Goal: Task Accomplishment & Management: Use online tool/utility

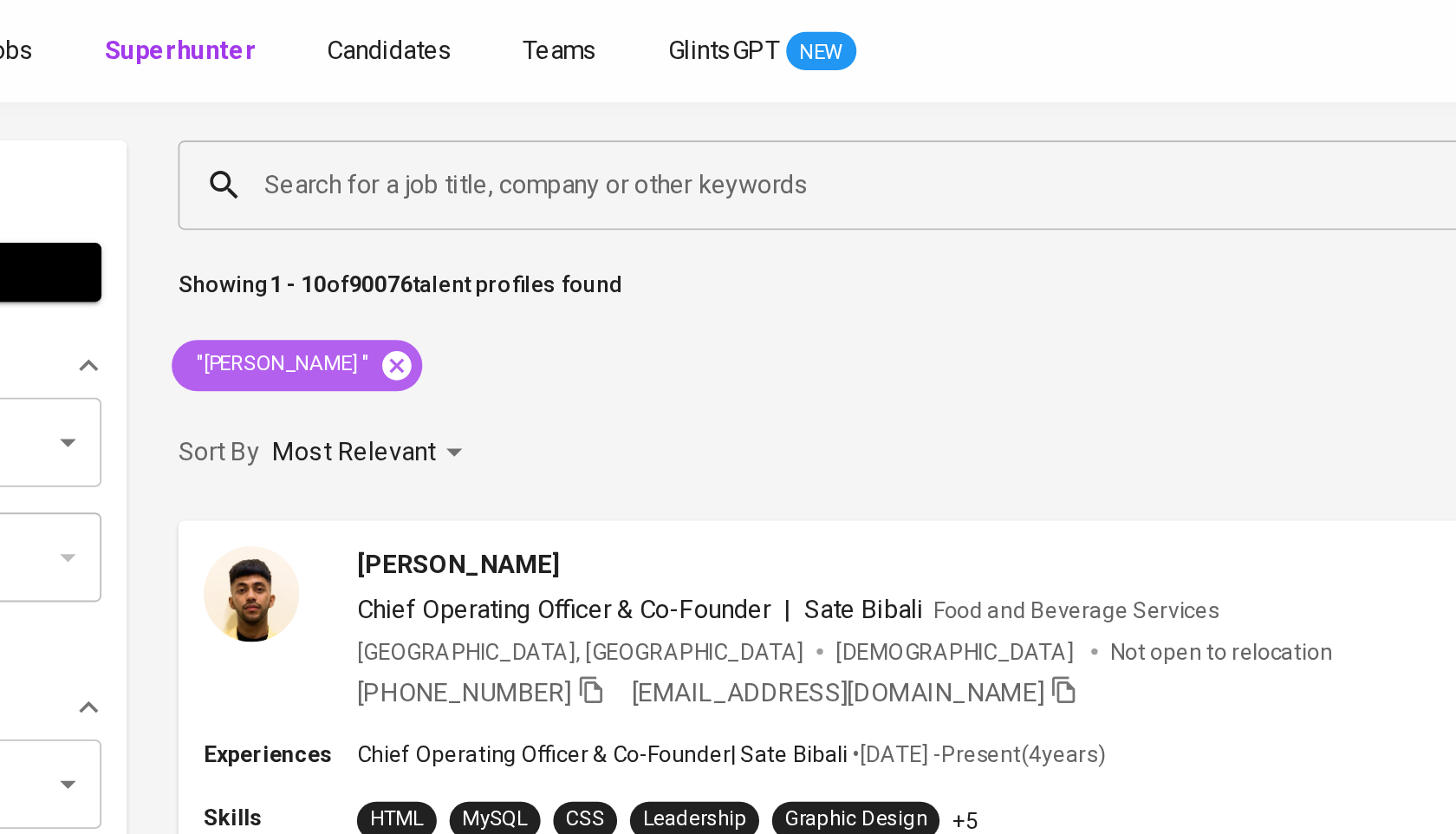
click at [424, 199] on icon at bounding box center [434, 199] width 19 height 19
click at [488, 108] on input "Search for a job title, company or other keywords" at bounding box center [793, 100] width 870 height 33
paste input "[EMAIL_ADDRESS][DOMAIN_NAME]"
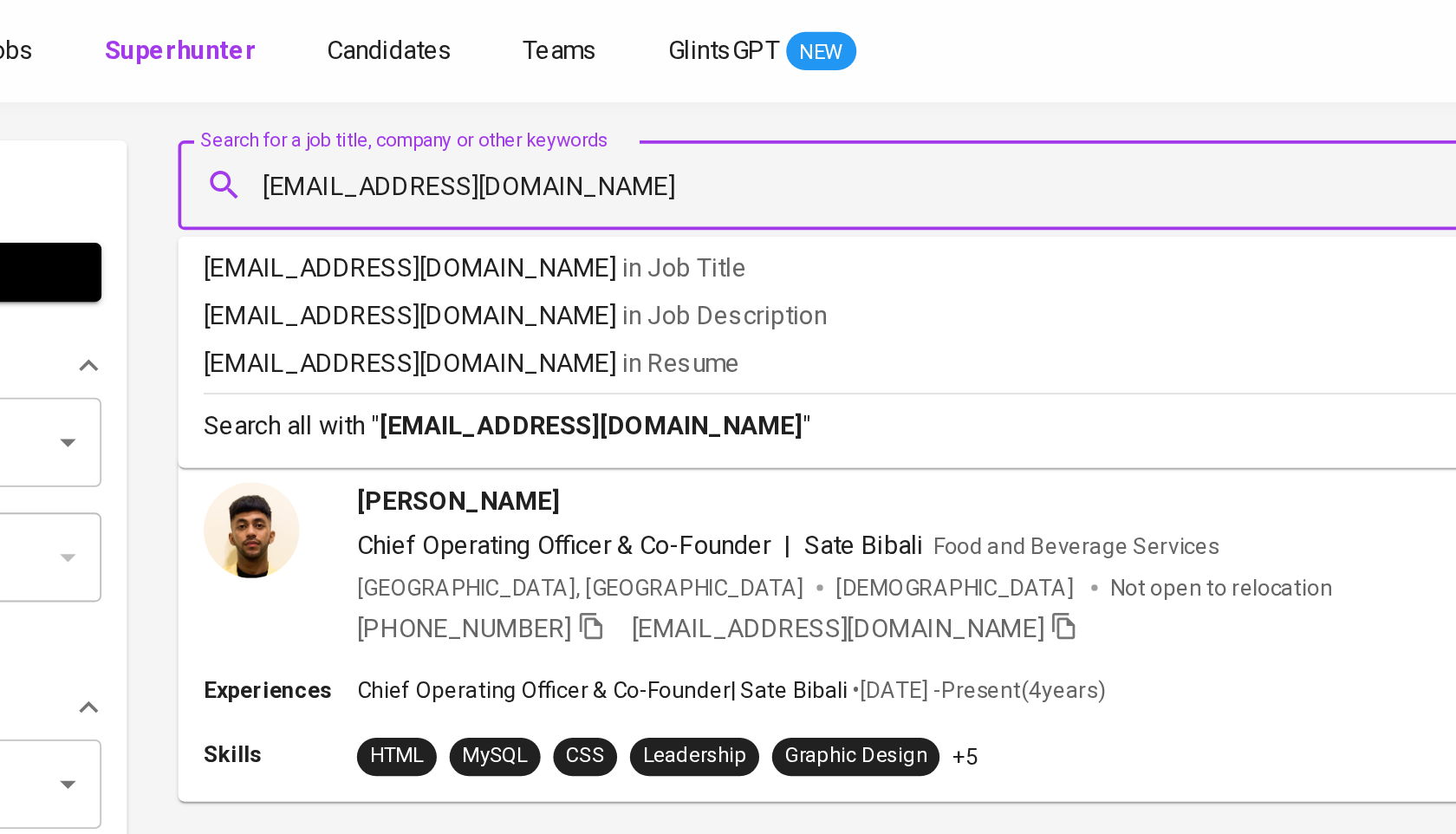
type input "[EMAIL_ADDRESS][DOMAIN_NAME]"
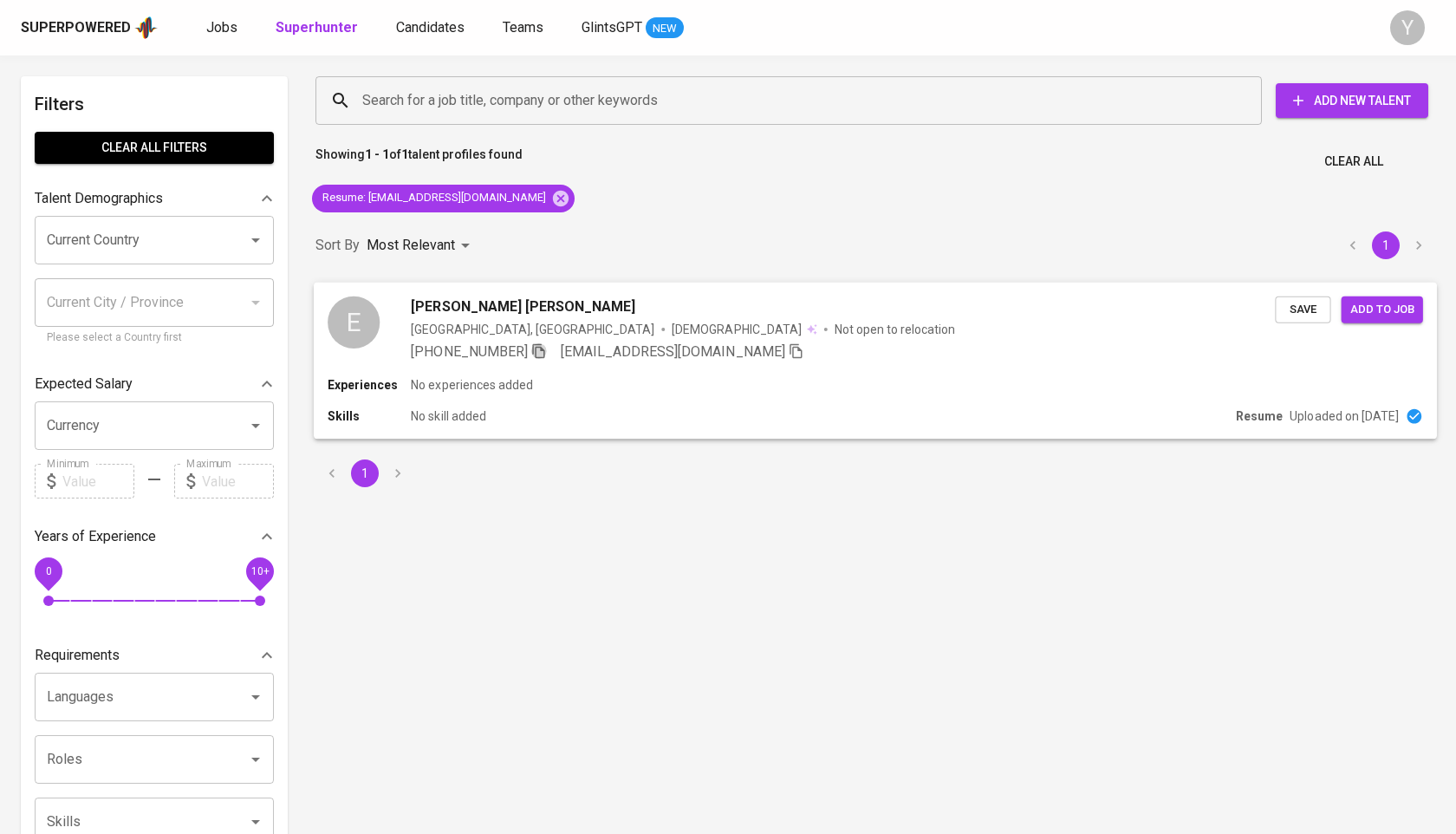
click at [532, 349] on icon "button" at bounding box center [538, 350] width 12 height 15
click at [553, 201] on icon at bounding box center [561, 198] width 16 height 16
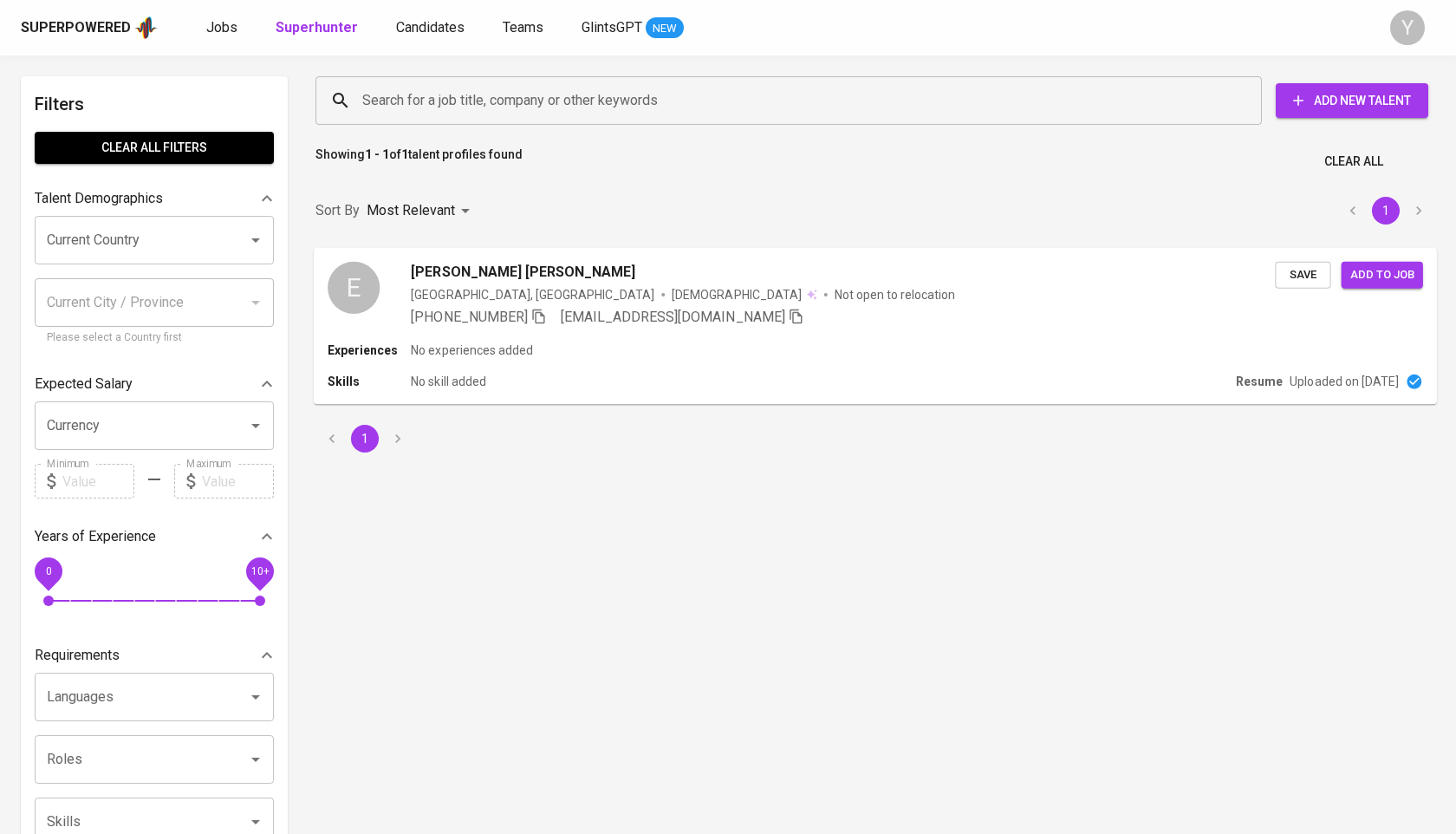
click at [538, 104] on input "Search for a job title, company or other keywords" at bounding box center [793, 100] width 870 height 33
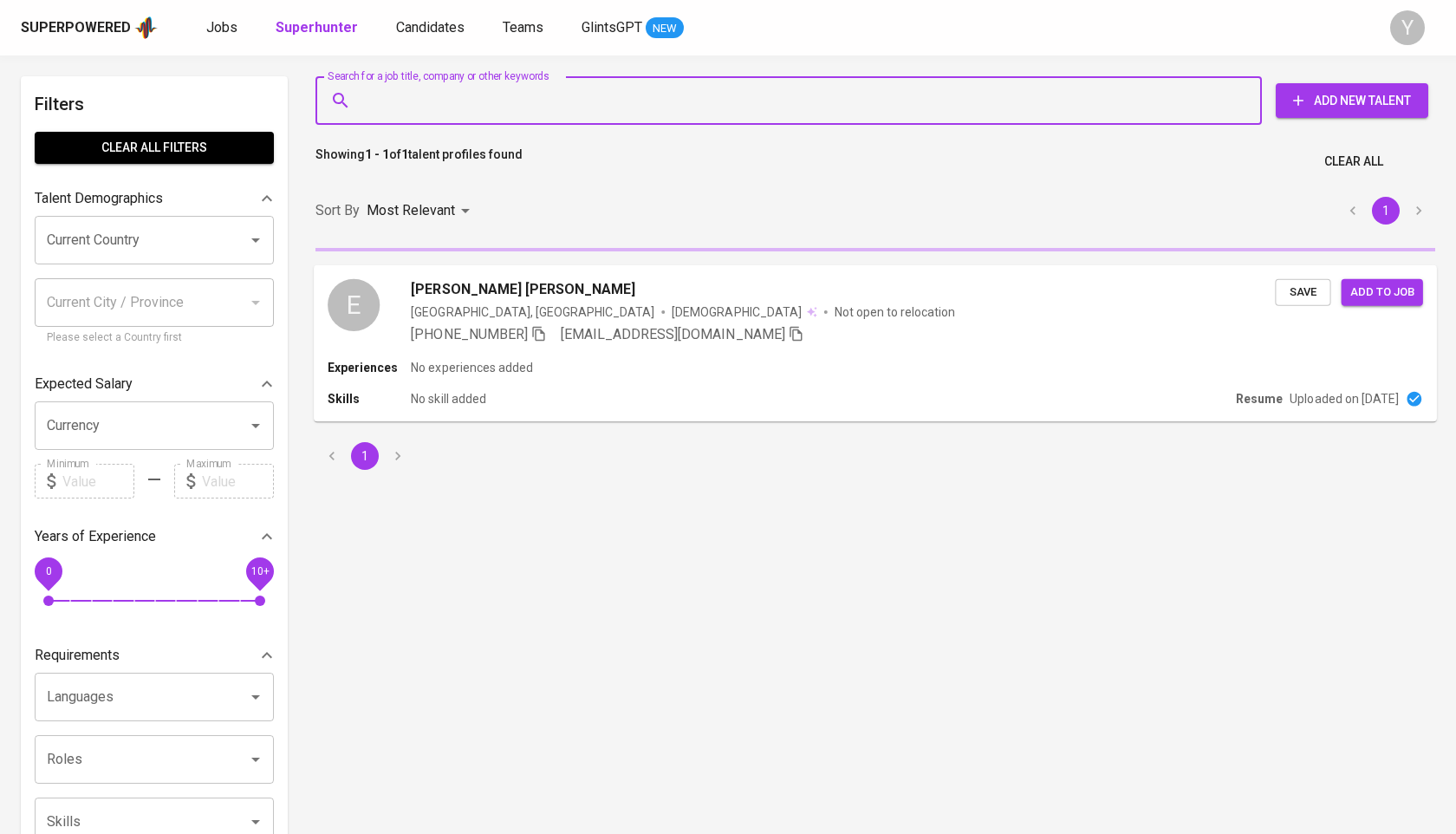
paste input "[PERSON_NAME][EMAIL_ADDRESS][DOMAIN_NAME]"
type input "[PERSON_NAME][EMAIL_ADDRESS][DOMAIN_NAME]"
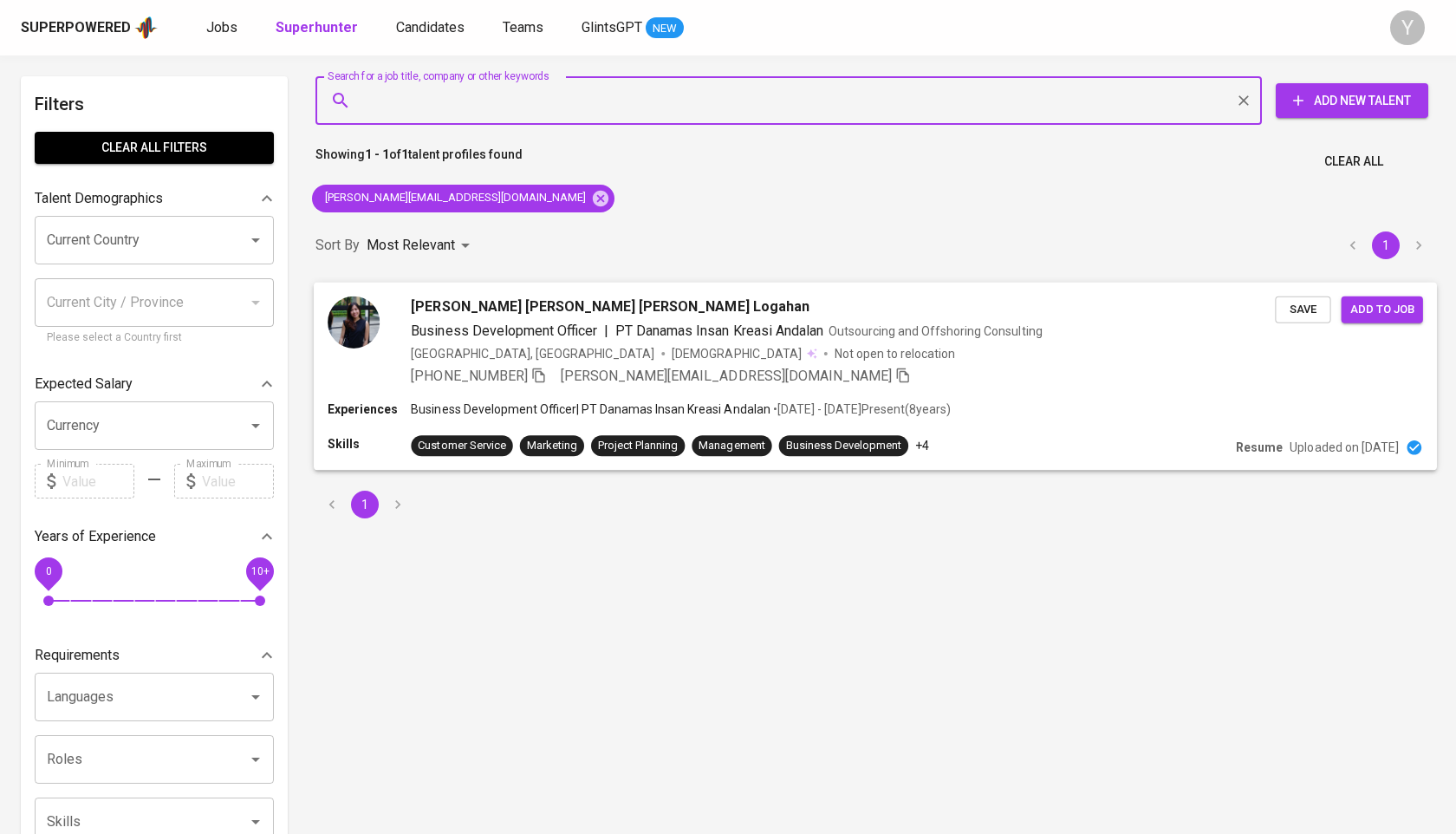
click at [552, 368] on div "[PHONE_NUMBER] [PERSON_NAME][EMAIL_ADDRESS][DOMAIN_NAME]" at bounding box center [661, 376] width 500 height 21
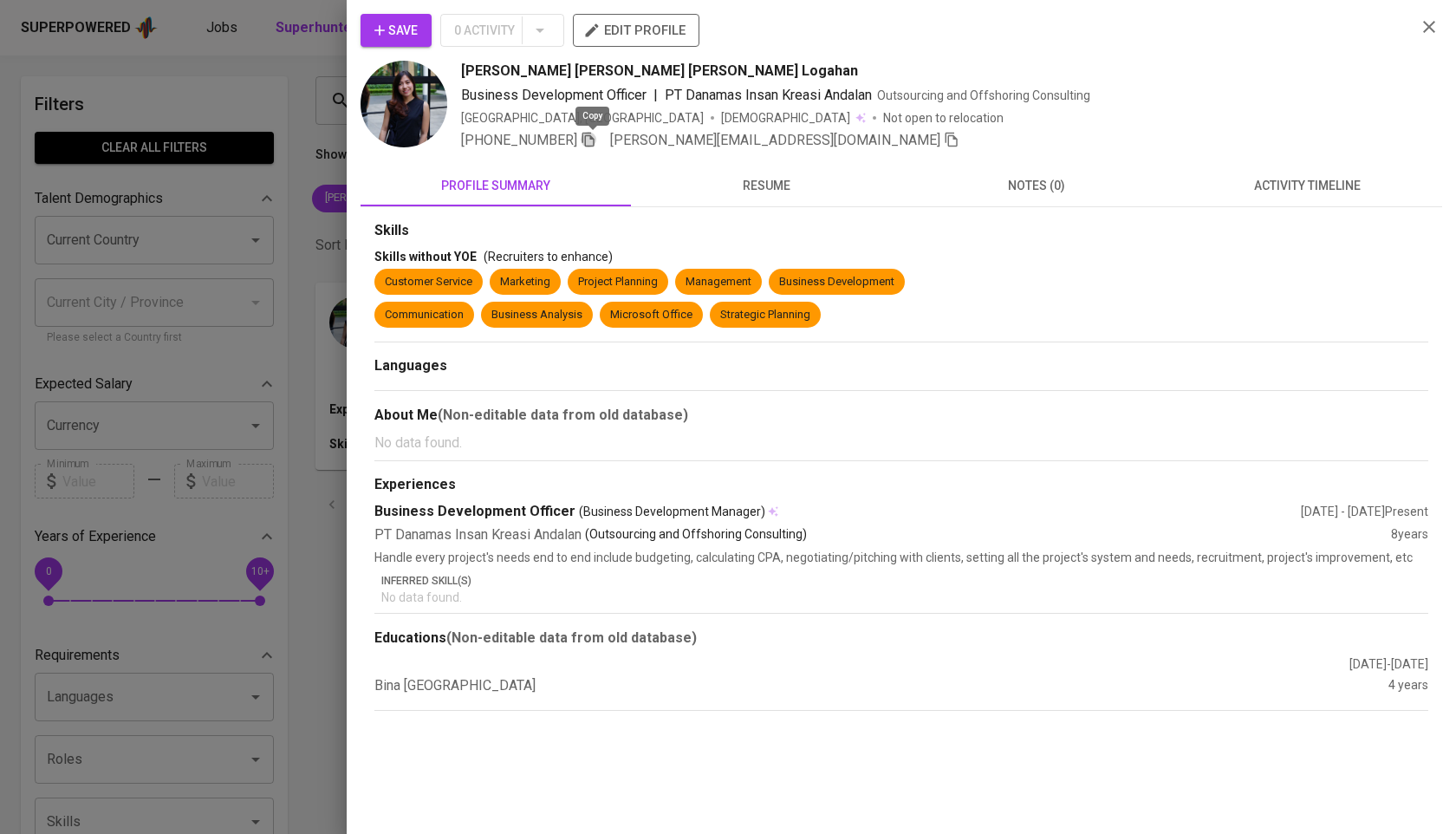
click at [595, 141] on icon "button" at bounding box center [589, 139] width 16 height 16
click at [300, 192] on div at bounding box center [728, 417] width 1456 height 834
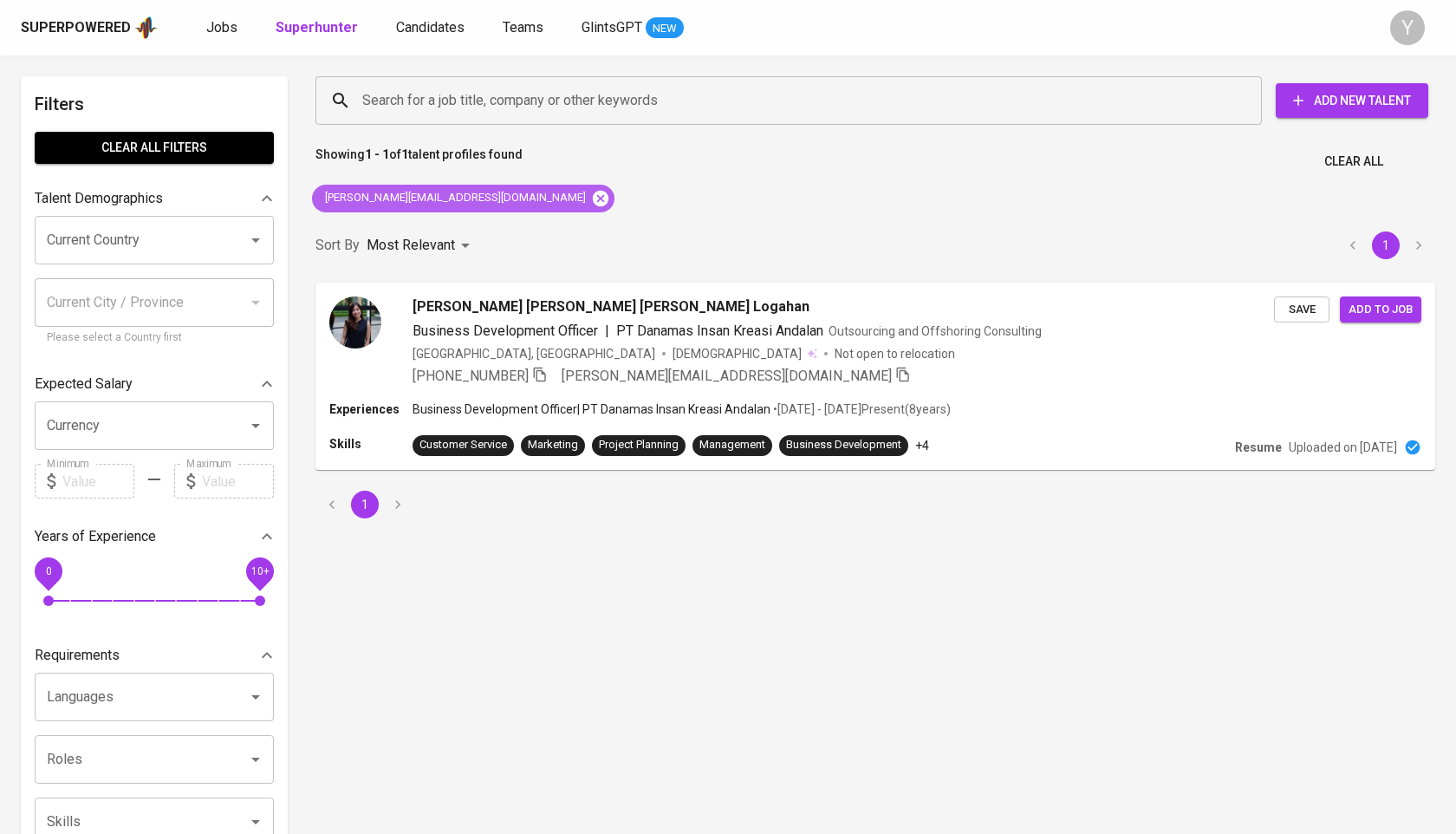
click at [593, 201] on icon at bounding box center [601, 198] width 16 height 16
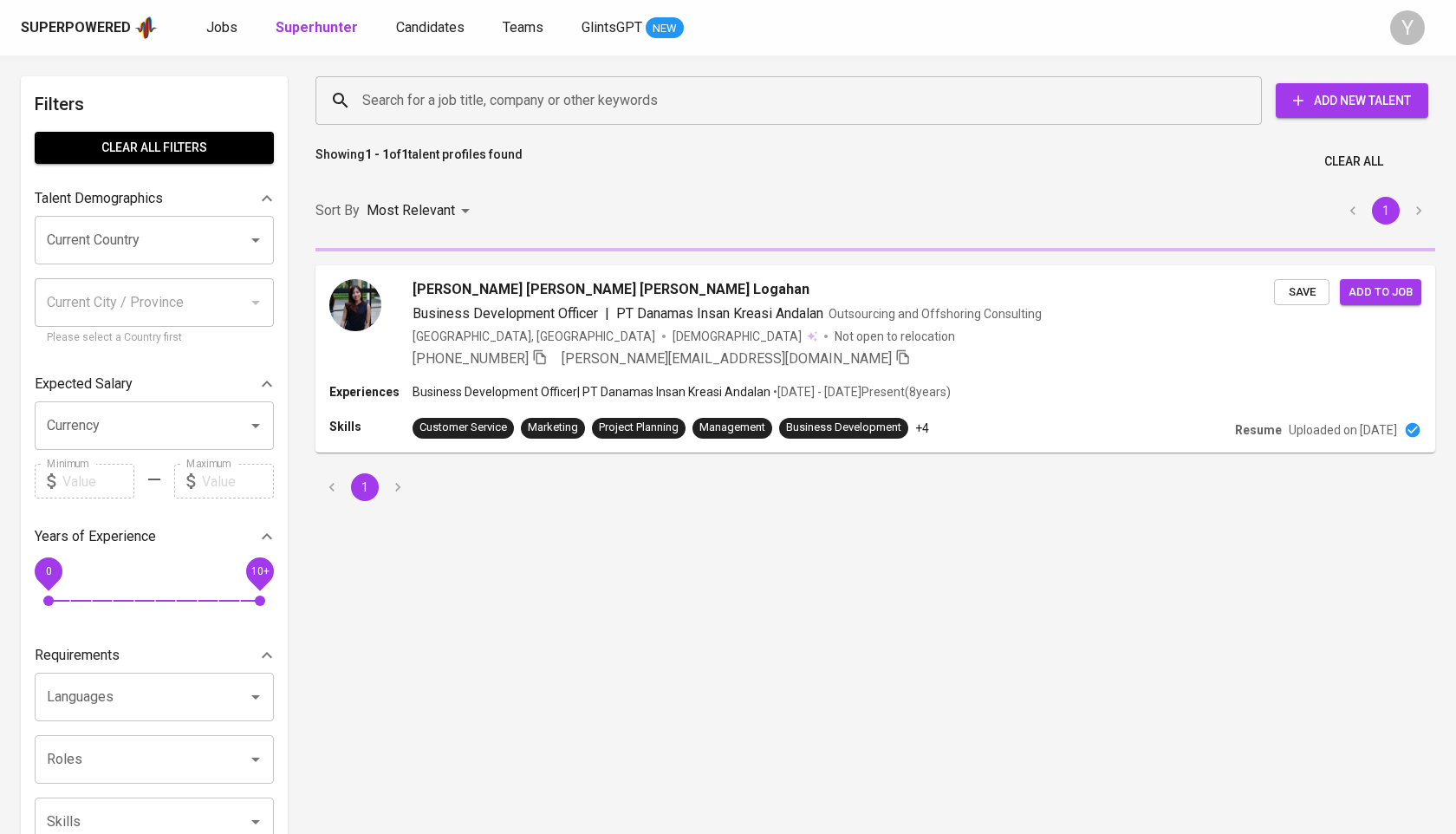
click at [445, 91] on input "Search for a job title, company or other keywords" at bounding box center [793, 100] width 870 height 33
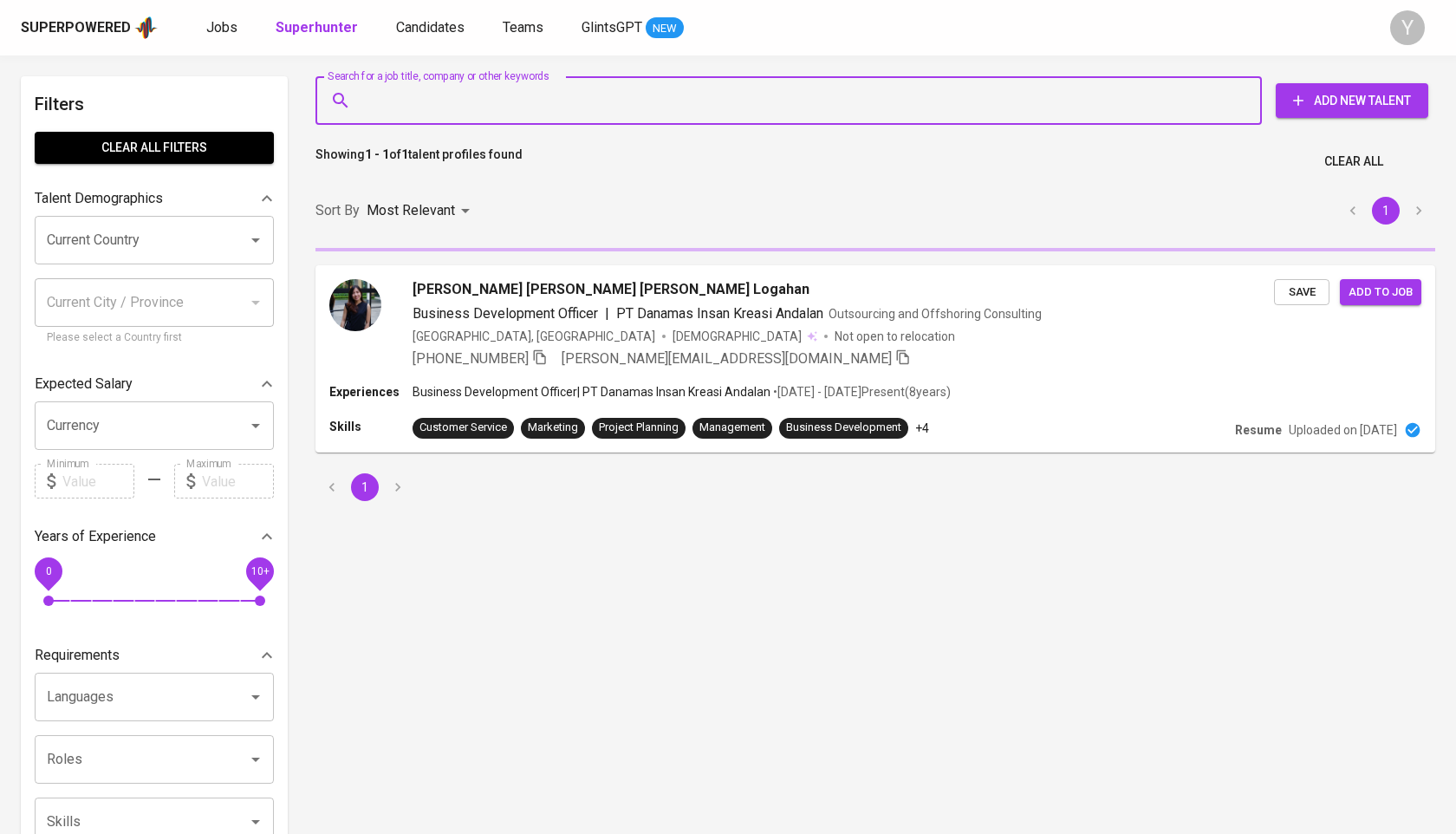
paste input "[EMAIL_ADDRESS][DOMAIN_NAME]"
type input "[EMAIL_ADDRESS][DOMAIN_NAME]"
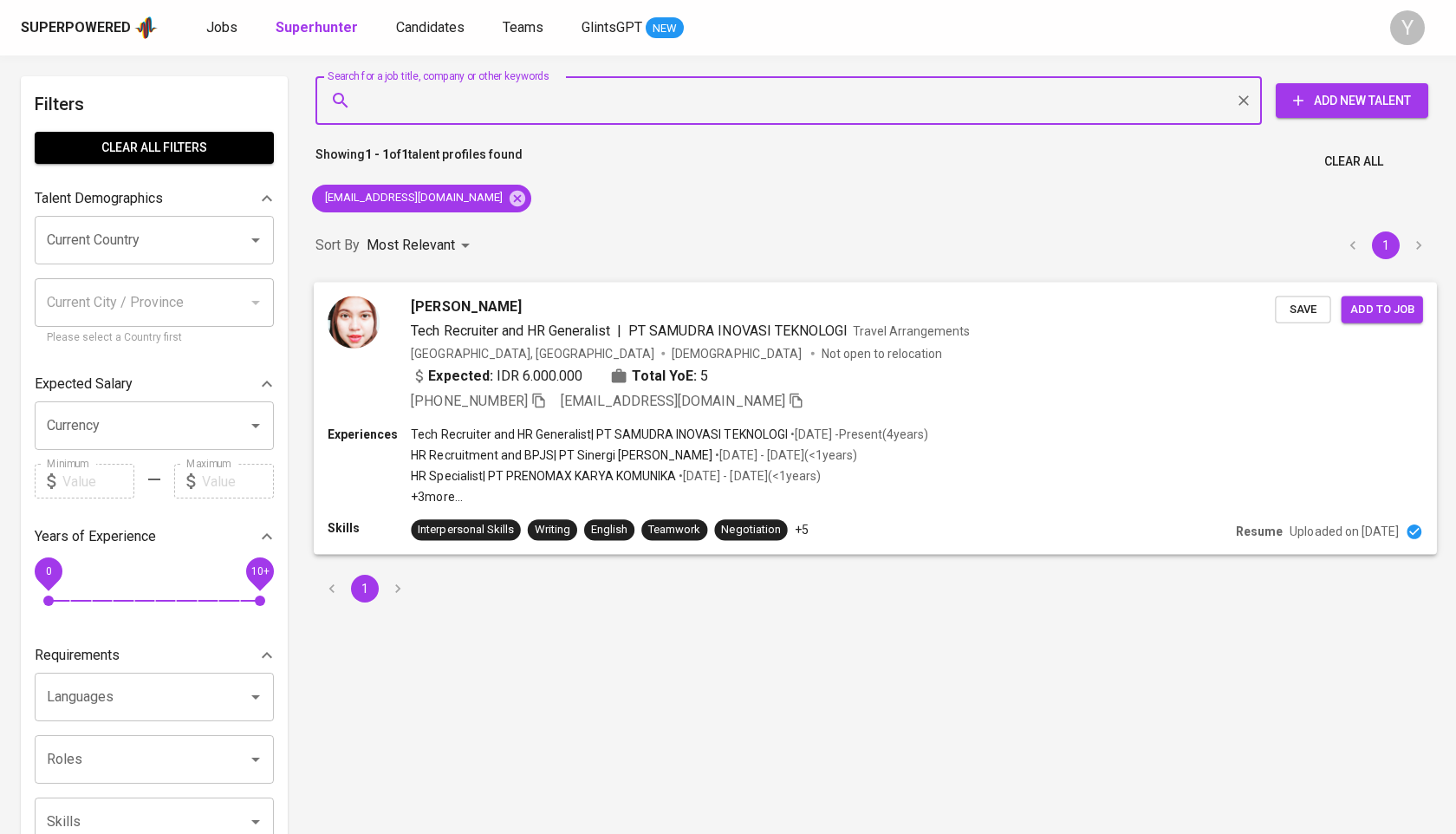
click at [539, 400] on icon "button" at bounding box center [538, 400] width 12 height 15
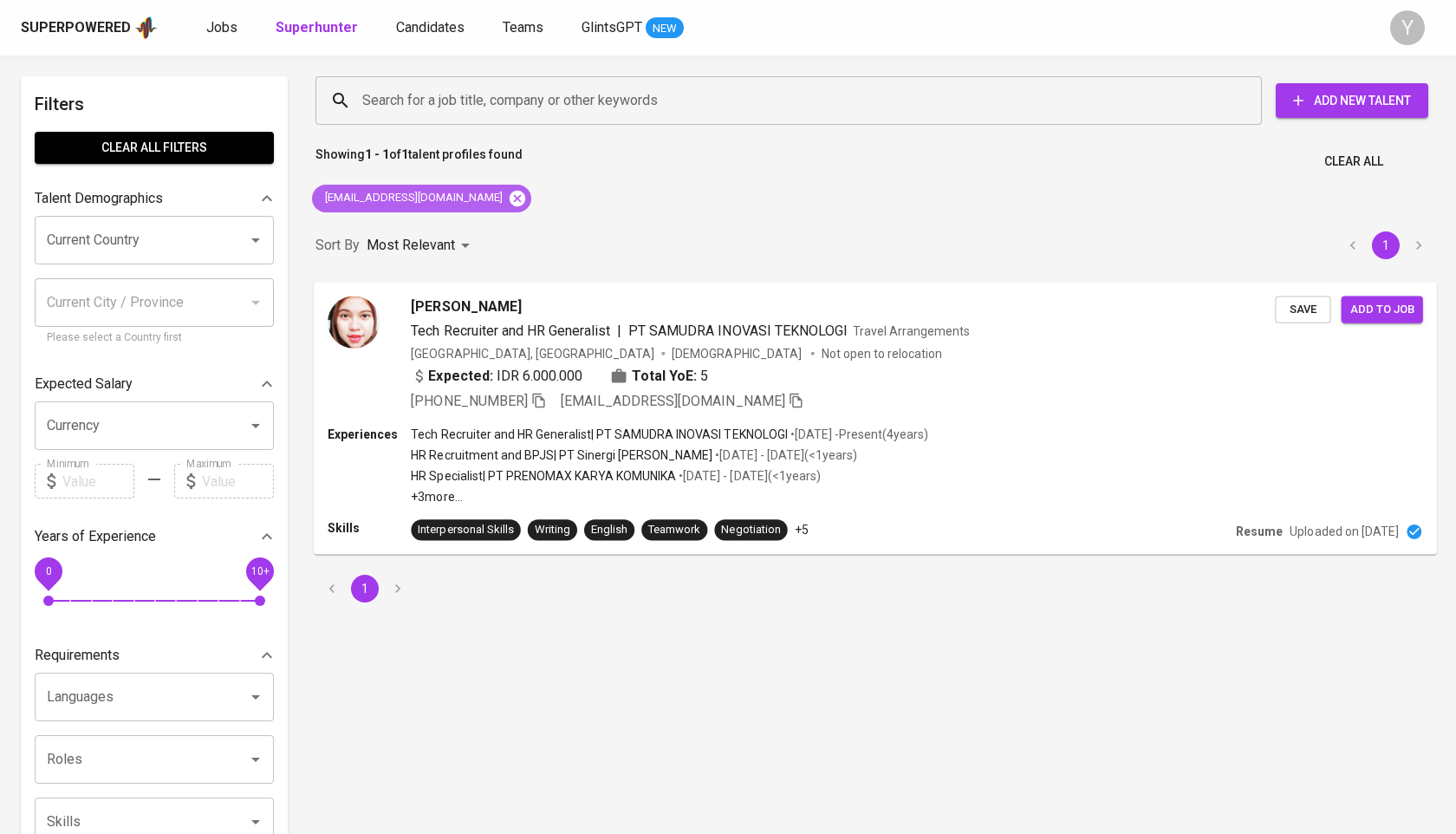
click at [508, 203] on icon at bounding box center [518, 199] width 19 height 19
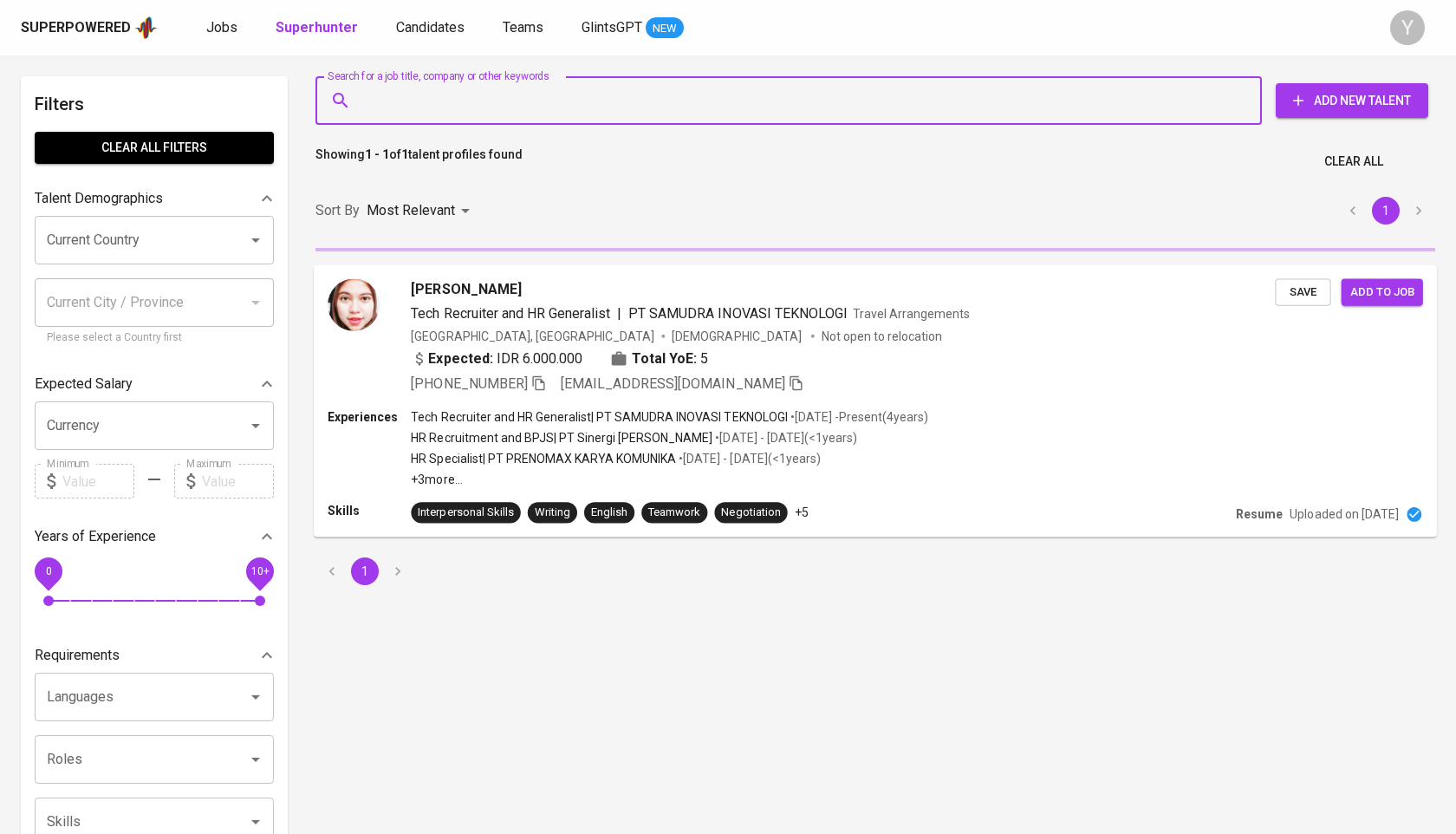
click at [460, 101] on input "Search for a job title, company or other keywords" at bounding box center [793, 100] width 870 height 33
paste input "[EMAIL_ADDRESS][DOMAIN_NAME]"
type input "[EMAIL_ADDRESS][DOMAIN_NAME]"
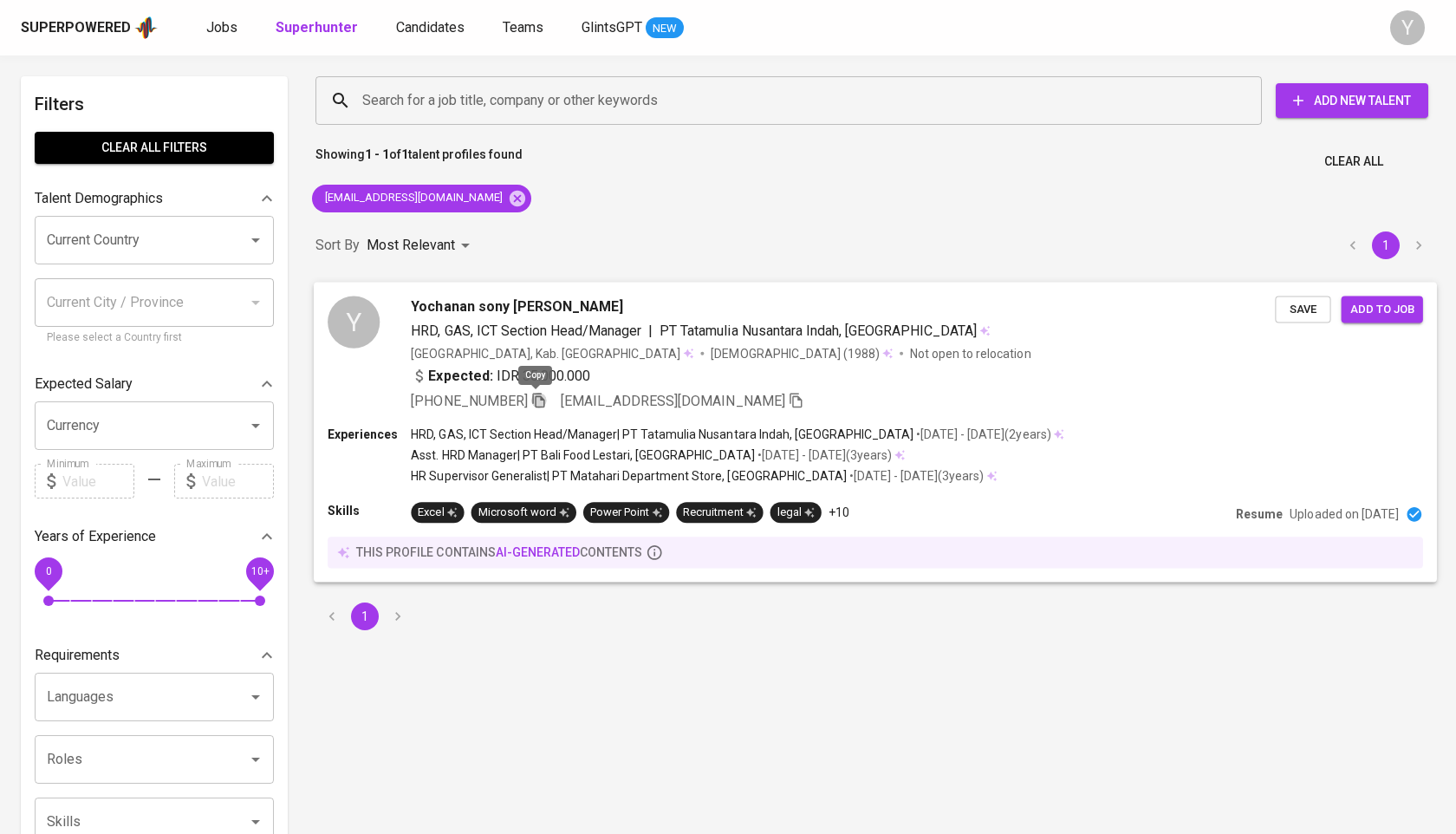
click at [538, 404] on icon "button" at bounding box center [539, 400] width 16 height 16
click at [525, 202] on icon at bounding box center [518, 198] width 16 height 16
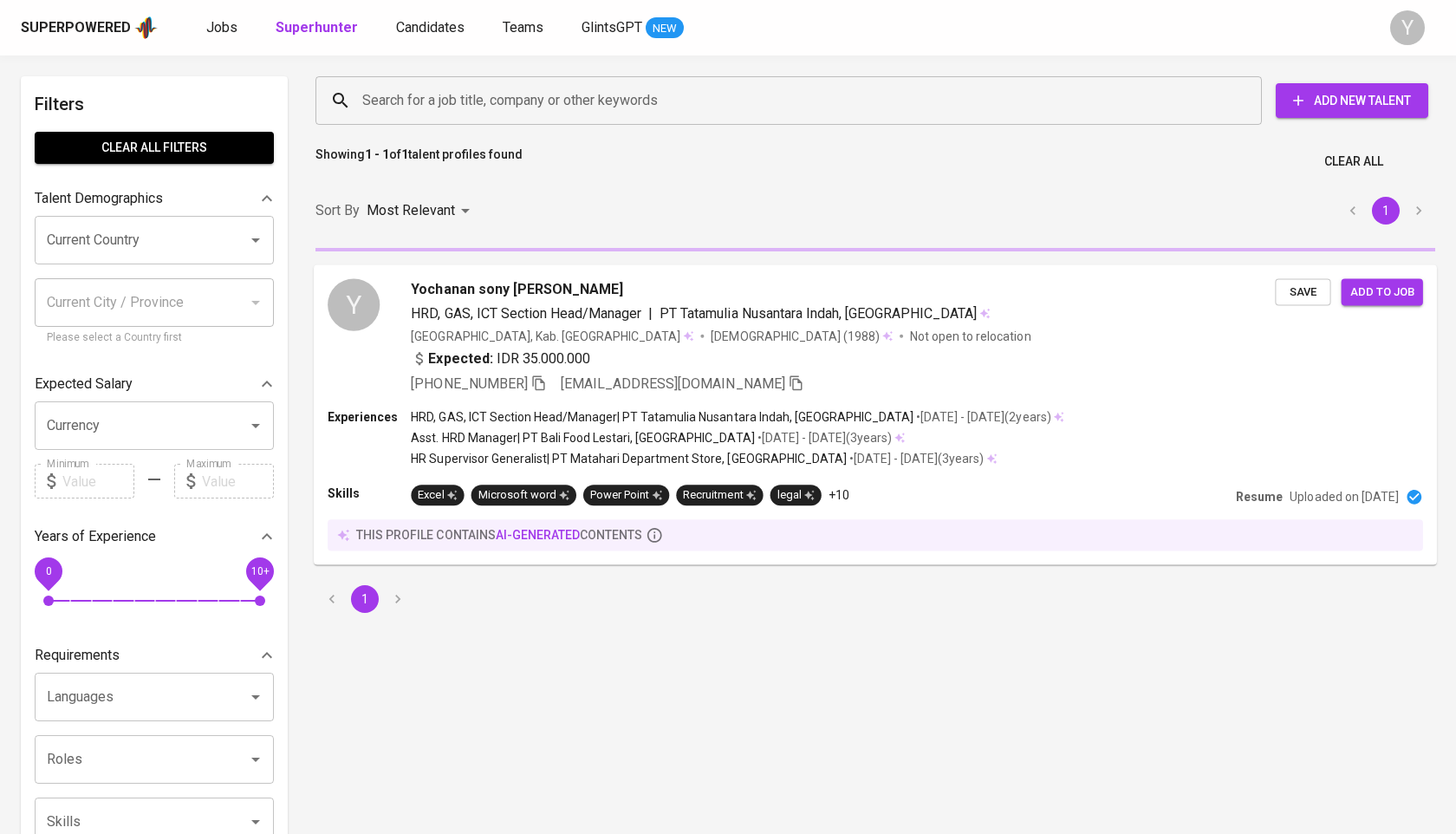
click at [508, 89] on input "Search for a job title, company or other keywords" at bounding box center [793, 100] width 870 height 33
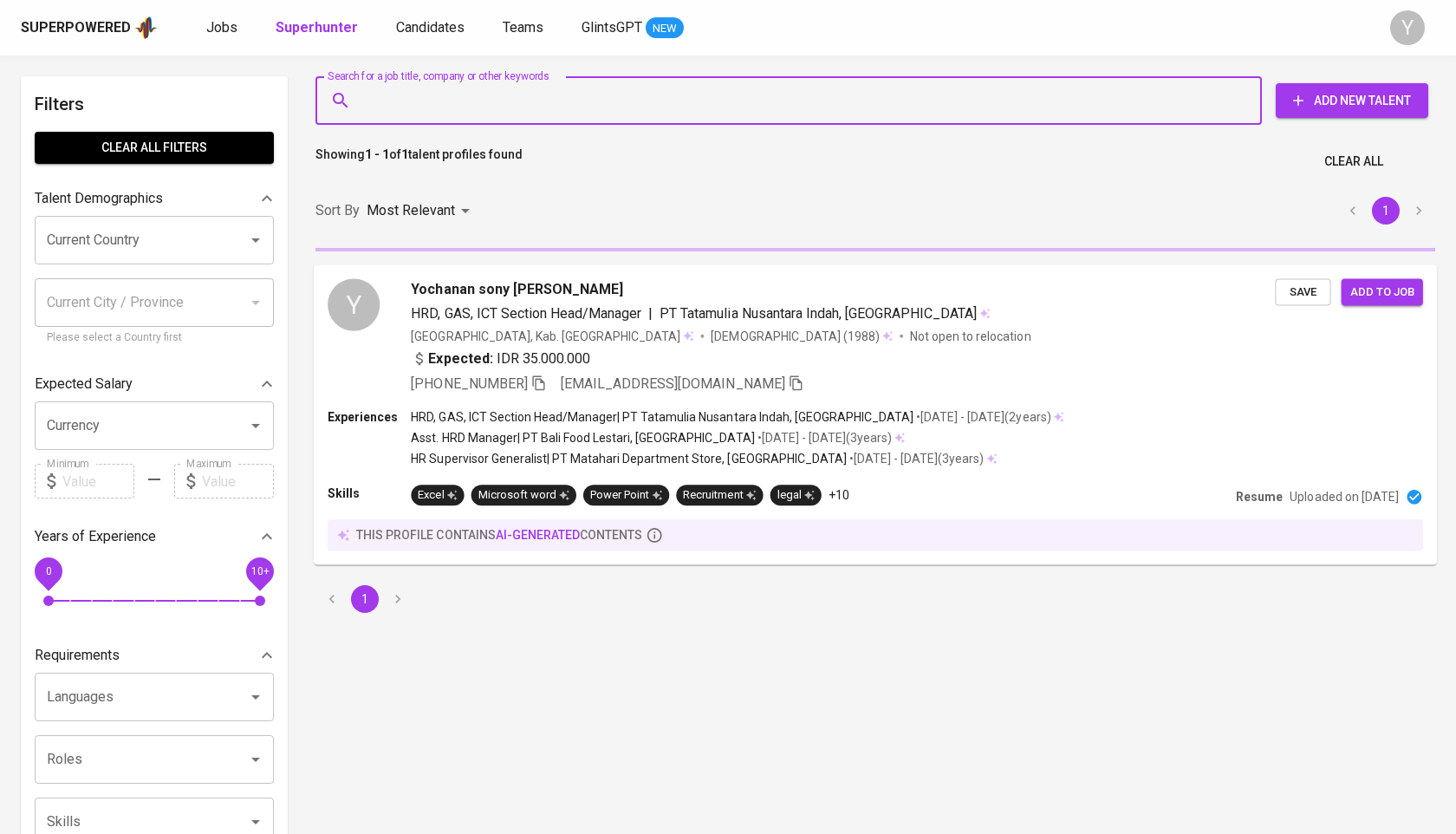
paste input "[EMAIL_ADDRESS][DOMAIN_NAME]"
type input "[EMAIL_ADDRESS][DOMAIN_NAME]"
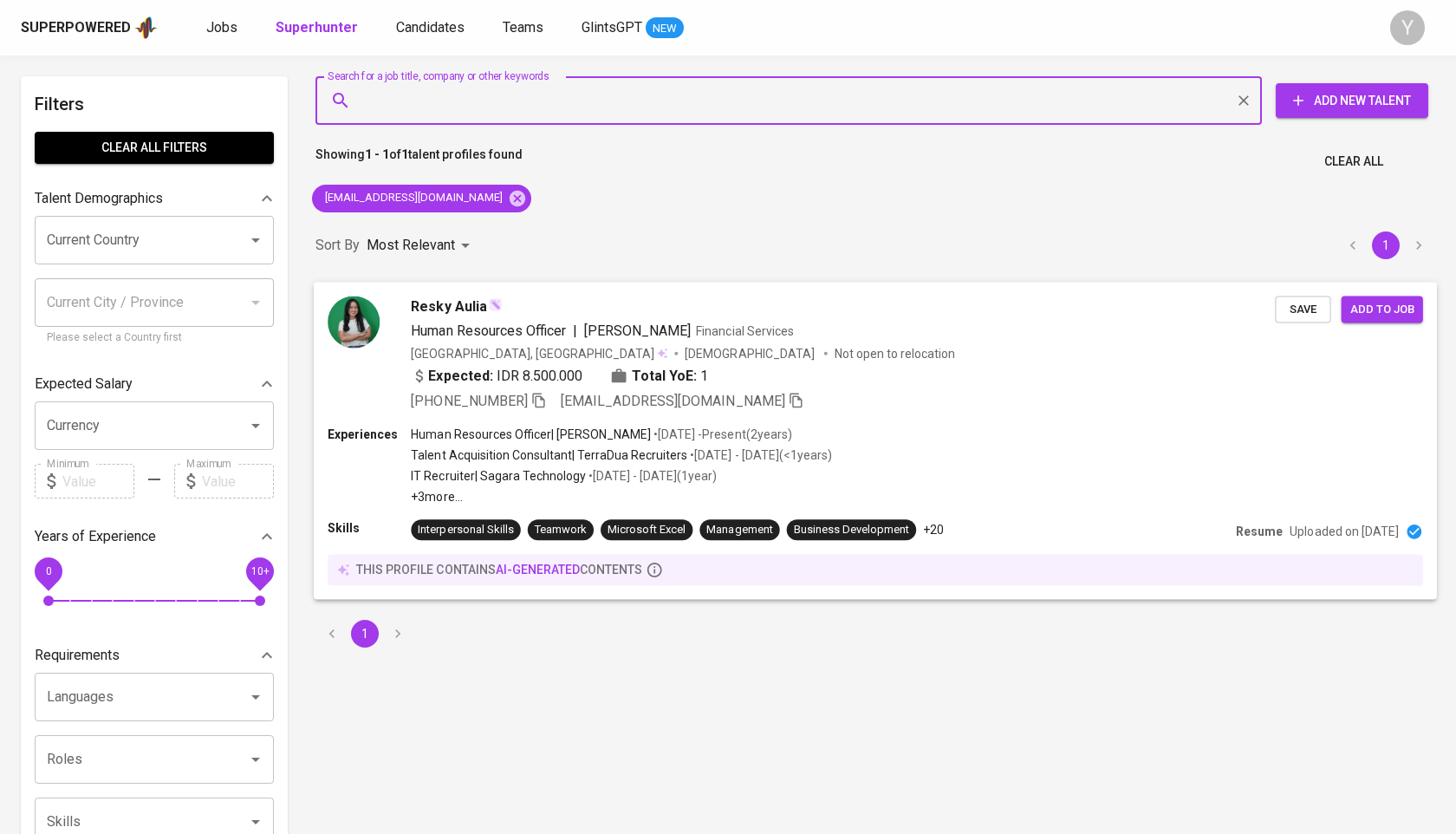
click at [547, 405] on icon "button" at bounding box center [539, 400] width 16 height 16
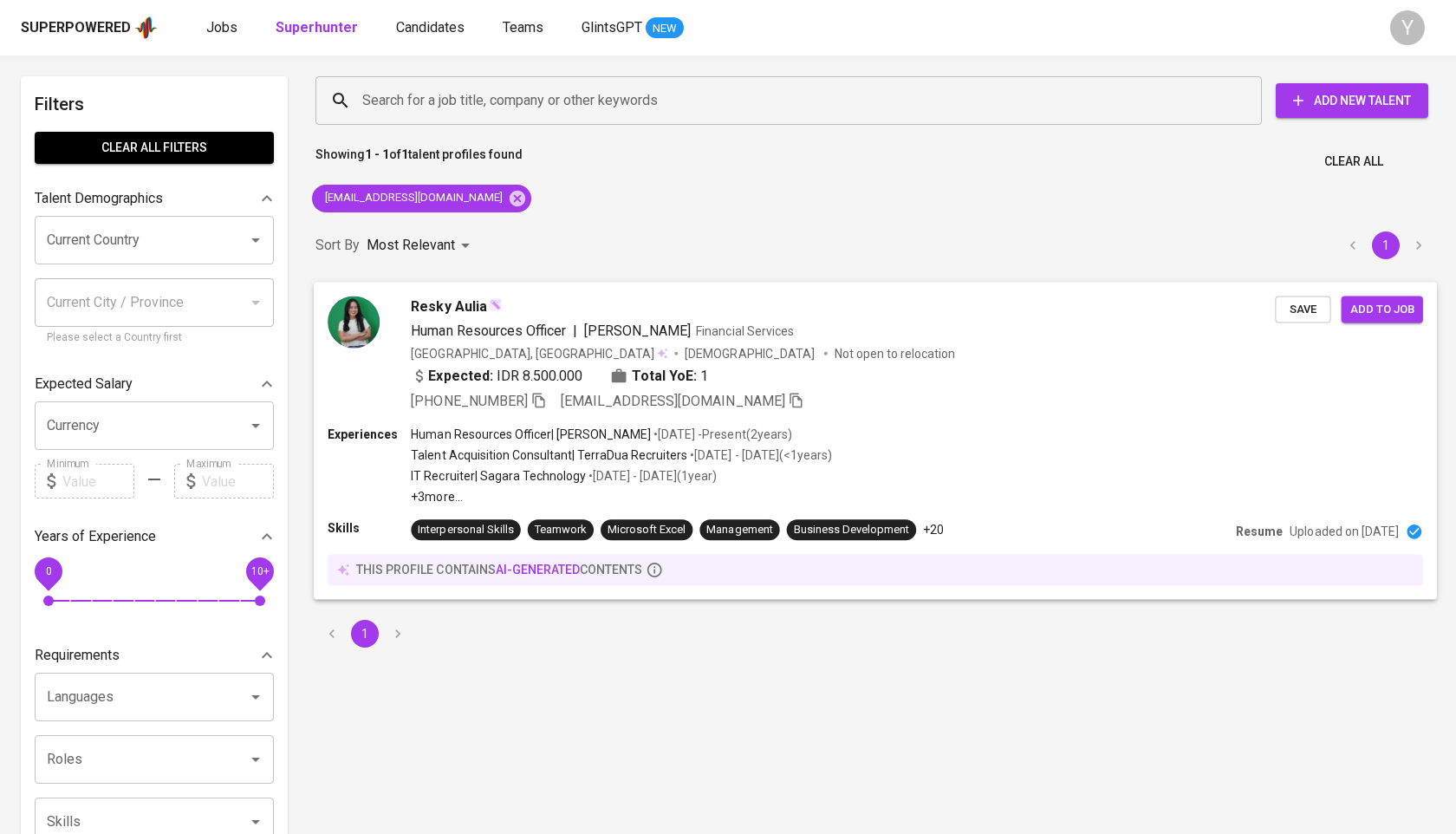
click at [547, 403] on icon "button" at bounding box center [539, 400] width 16 height 16
click at [510, 200] on icon at bounding box center [518, 198] width 16 height 16
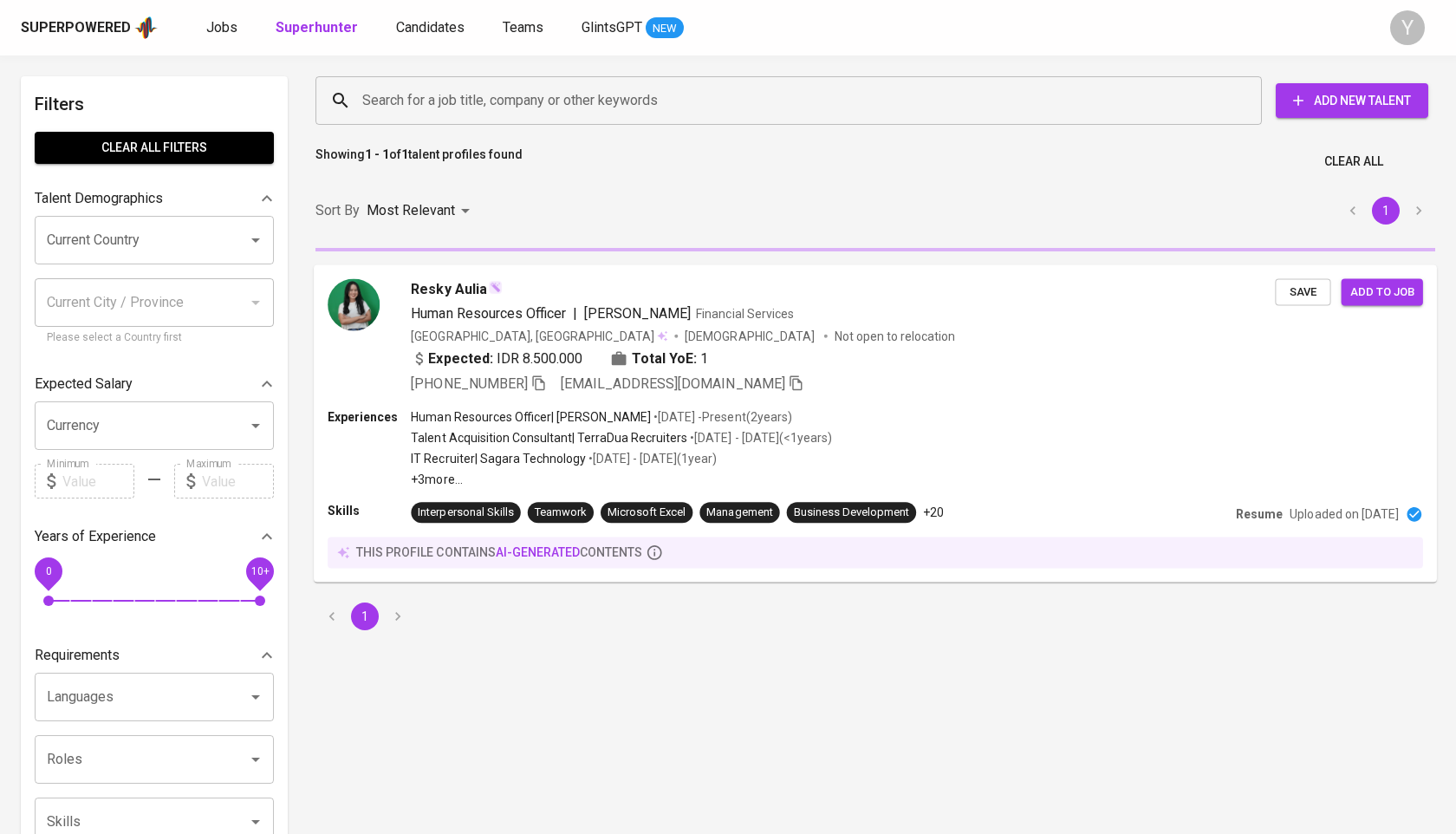
click at [497, 92] on input "Search for a job title, company or other keywords" at bounding box center [793, 100] width 870 height 33
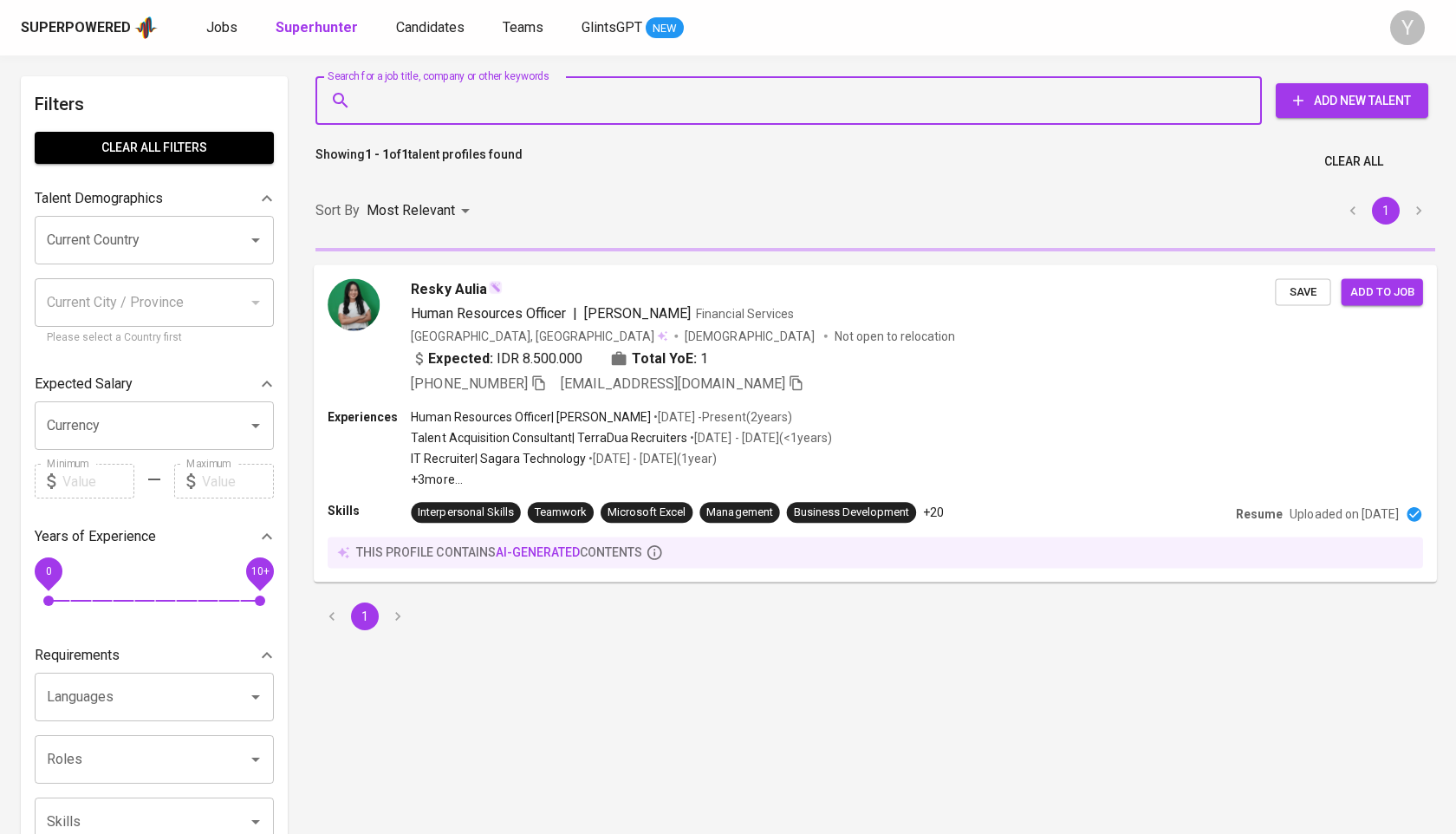
paste input "[EMAIL_ADDRESS][DOMAIN_NAME]"
type input "[EMAIL_ADDRESS][DOMAIN_NAME]"
